Goal: Register for event/course

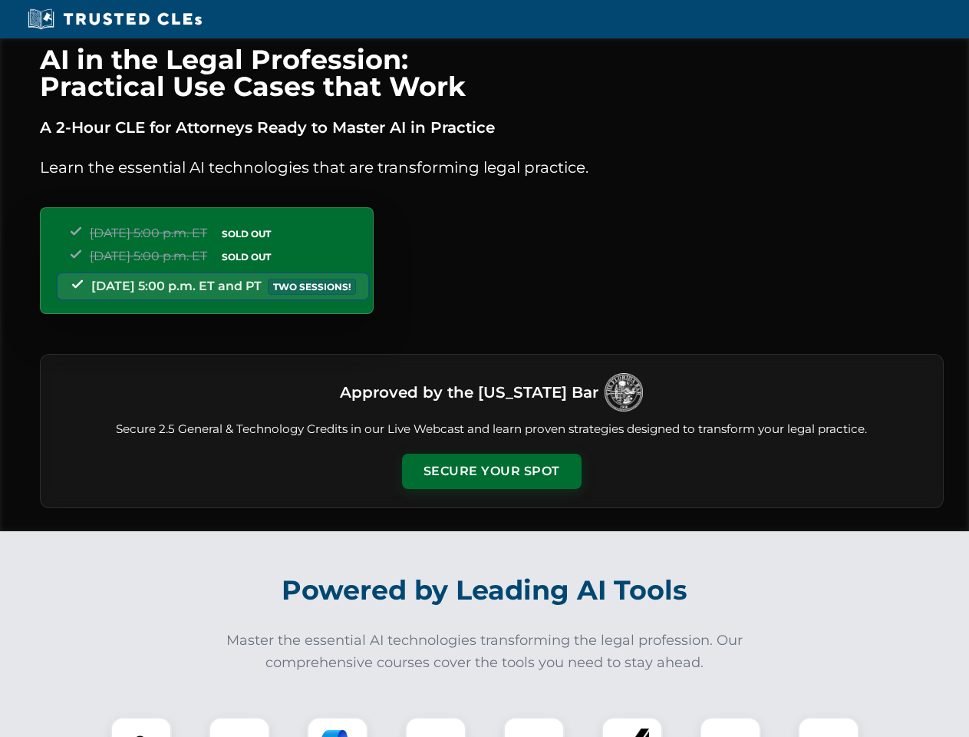
click at [491, 471] on button "Secure Your Spot" at bounding box center [492, 471] width 180 height 35
click at [141, 727] on img at bounding box center [141, 747] width 45 height 45
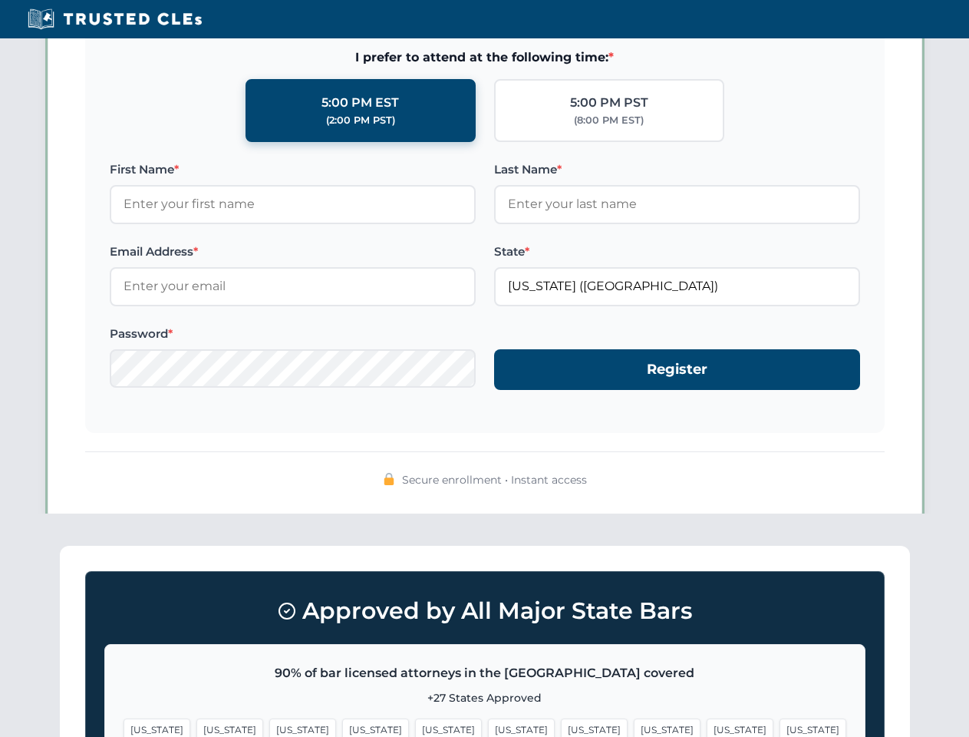
click at [561, 727] on span "[US_STATE]" at bounding box center [594, 729] width 67 height 22
click at [707, 727] on span "[US_STATE]" at bounding box center [740, 729] width 67 height 22
